Goal: Find specific page/section: Find specific page/section

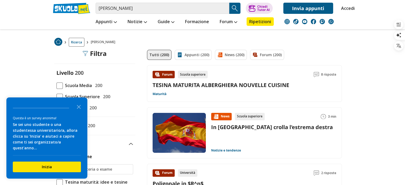
scroll to position [21, 0]
click at [80, 110] on icon "Close the survey" at bounding box center [79, 106] width 11 height 11
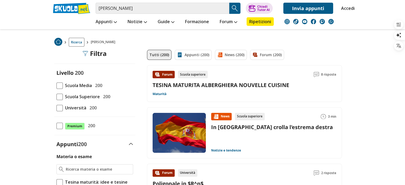
click at [60, 108] on span at bounding box center [59, 108] width 6 height 6
click at [56, 108] on input "Università 200" at bounding box center [56, 108] width 0 height 0
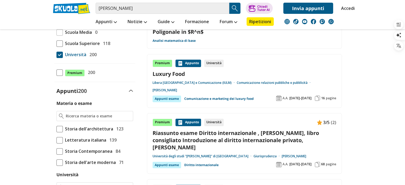
scroll to position [85, 0]
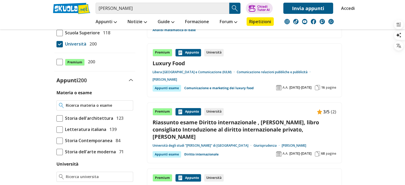
click at [80, 105] on input "Materia o esame" at bounding box center [98, 105] width 65 height 5
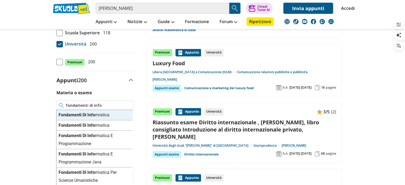
click at [80, 111] on div "Fondamenti Di Info mratica" at bounding box center [94, 115] width 76 height 10
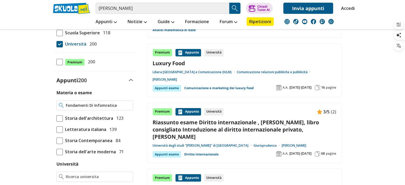
type input "Fondamenti Di Infomratica"
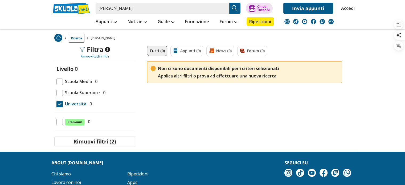
scroll to position [32, 0]
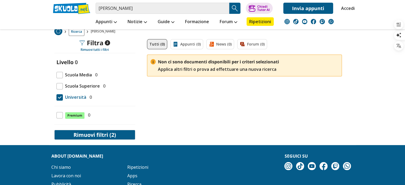
click at [82, 137] on button "Rimuovi filtri (2)" at bounding box center [94, 135] width 81 height 10
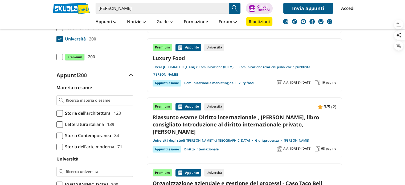
scroll to position [92, 0]
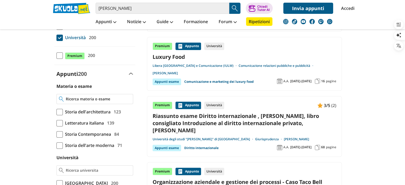
click at [88, 94] on div at bounding box center [94, 99] width 77 height 10
click at [79, 103] on div at bounding box center [94, 99] width 77 height 10
click at [75, 100] on input "Materia o esame" at bounding box center [98, 98] width 65 height 5
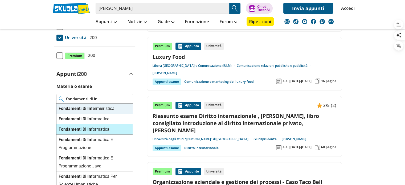
click at [84, 128] on strong "Di" at bounding box center [85, 129] width 4 height 5
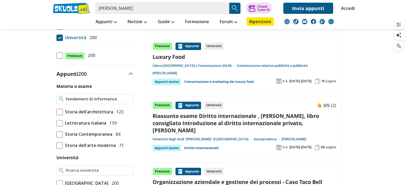
type input "Fondamenti Di Informatica"
